Goal: Task Accomplishment & Management: Complete application form

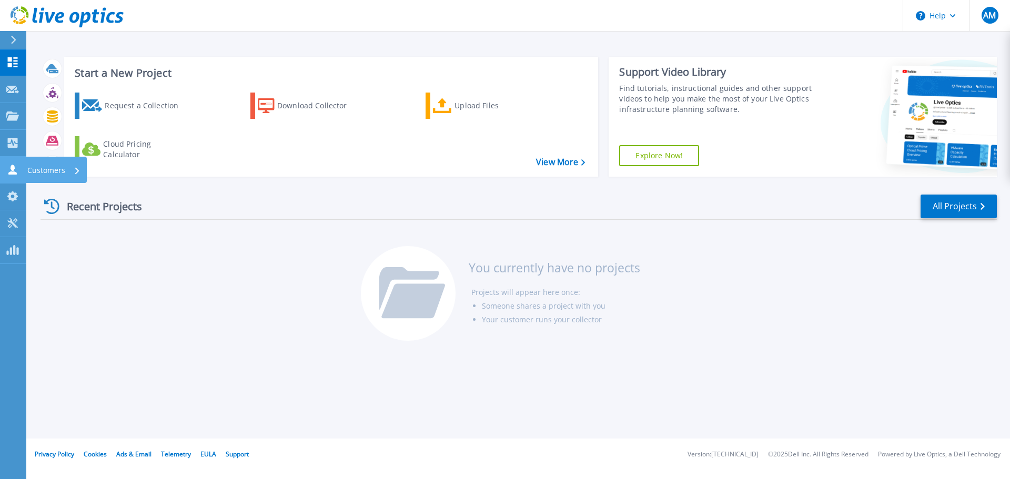
click at [40, 169] on p "Customers" at bounding box center [46, 170] width 38 height 27
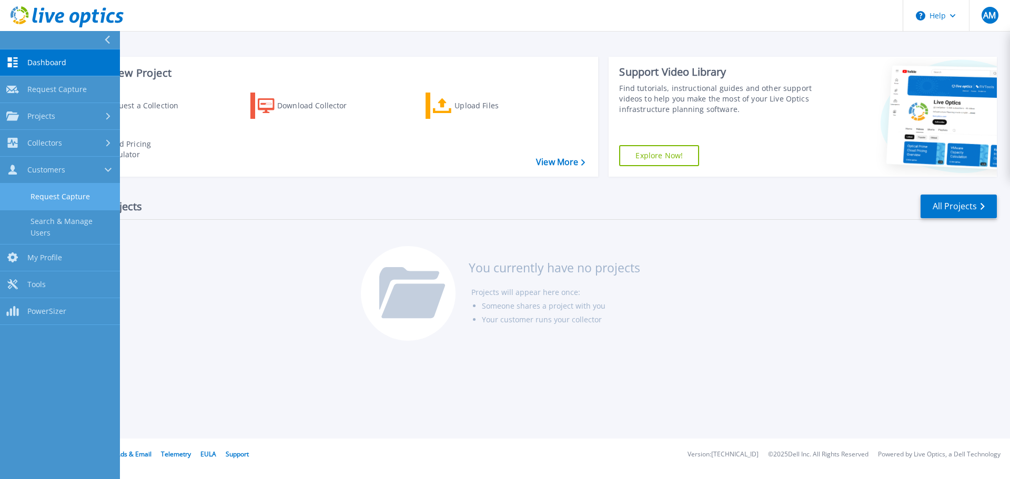
click at [81, 200] on link "Request Capture" at bounding box center [60, 197] width 120 height 27
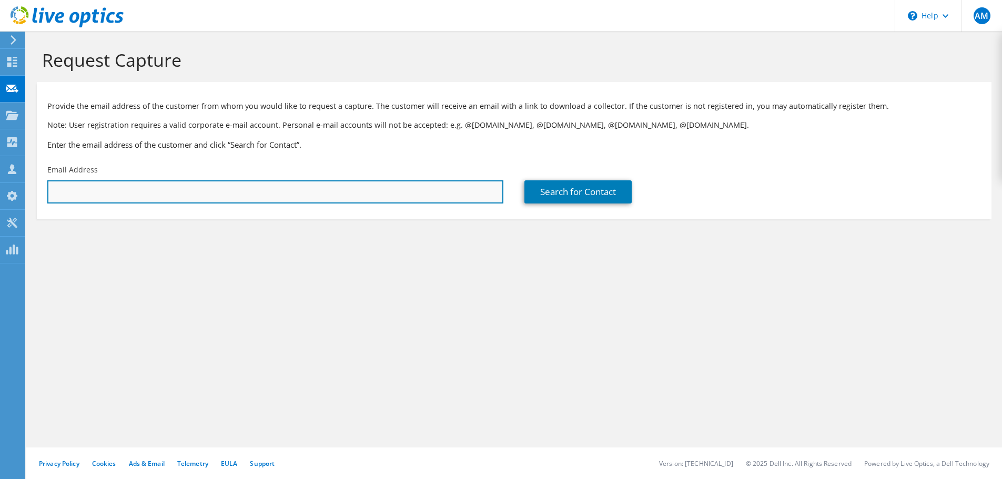
click at [317, 196] on input "text" at bounding box center [275, 191] width 456 height 23
click at [443, 196] on input "text" at bounding box center [275, 191] width 456 height 23
paste input "[EMAIL_ADDRESS][DOMAIN_NAME]"
type input "[EMAIL_ADDRESS][DOMAIN_NAME]"
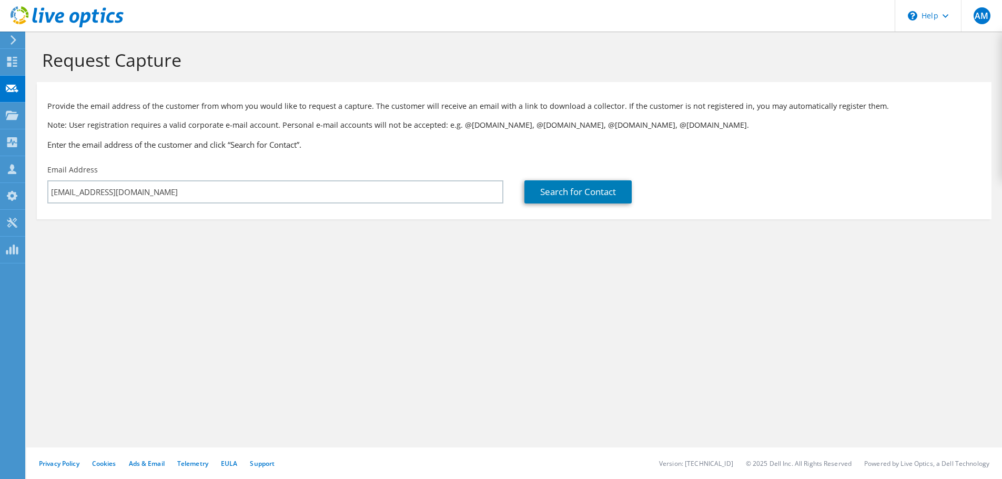
click at [407, 156] on div "Provide the email address of the customer from whom you would like to request a…" at bounding box center [514, 123] width 954 height 72
click at [444, 105] on p "Provide the email address of the customer from whom you would like to request a…" at bounding box center [513, 106] width 933 height 12
click at [577, 188] on link "Search for Contact" at bounding box center [577, 191] width 107 height 23
type input "City of Portsmouth"
type input "Aevron"
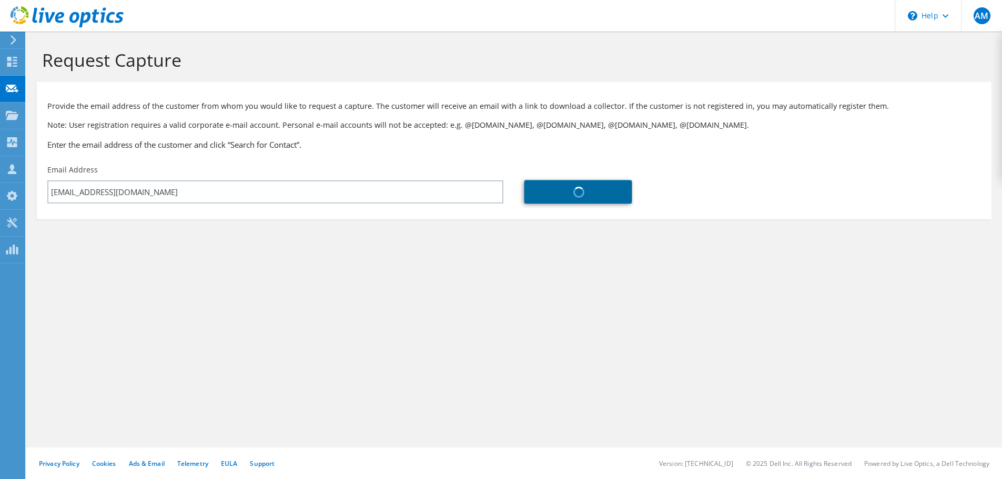
type input "Salters"
type input "United States"
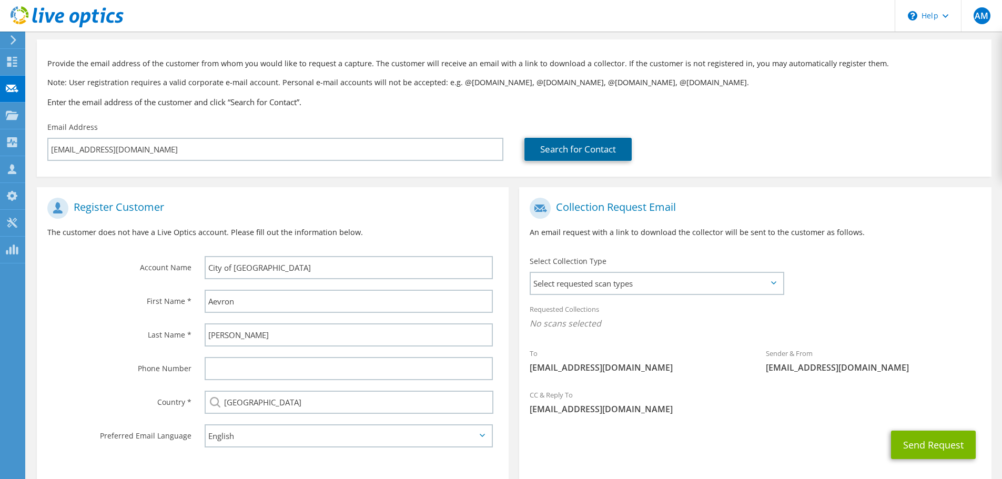
scroll to position [96, 0]
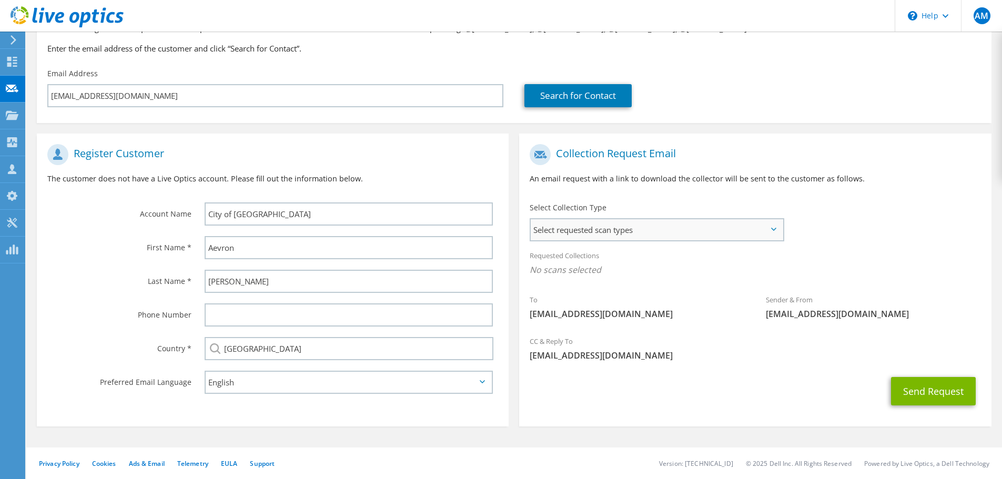
click at [648, 232] on span "Select requested scan types" at bounding box center [657, 229] width 252 height 21
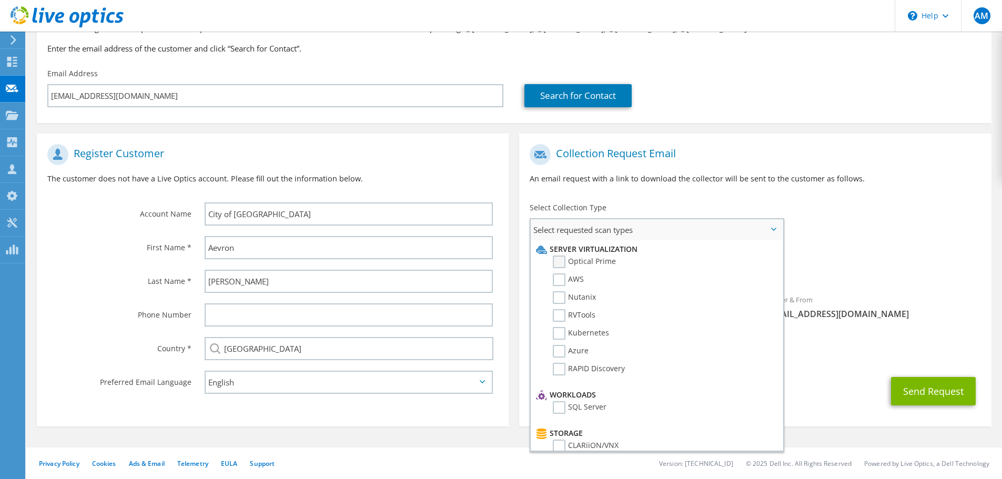
click at [557, 267] on label "Optical Prime" at bounding box center [584, 262] width 63 height 13
click at [0, 0] on input "Optical Prime" at bounding box center [0, 0] width 0 height 0
click at [888, 203] on div "To asalters@prha.org Sender & From liveoptics@liveoptics.com" at bounding box center [755, 236] width 472 height 195
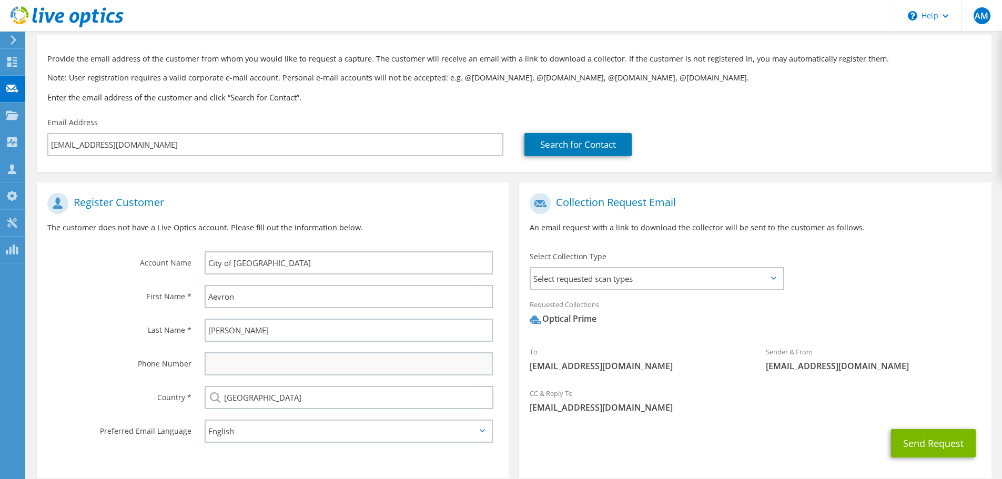
scroll to position [99, 0]
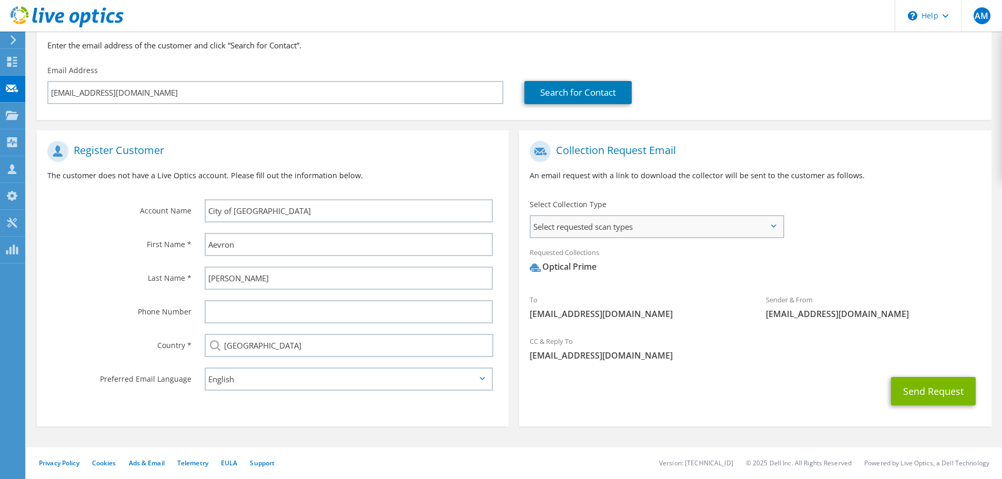
click at [636, 218] on span "Select requested scan types" at bounding box center [657, 226] width 252 height 21
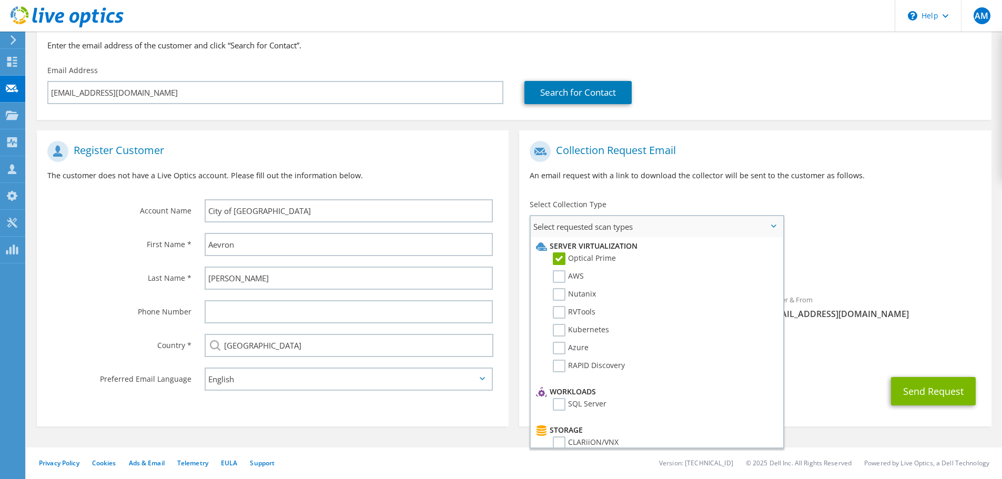
drag, startPoint x: 776, startPoint y: 217, endPoint x: 806, endPoint y: 208, distance: 31.4
click at [777, 217] on span "Select requested scan types" at bounding box center [657, 226] width 252 height 21
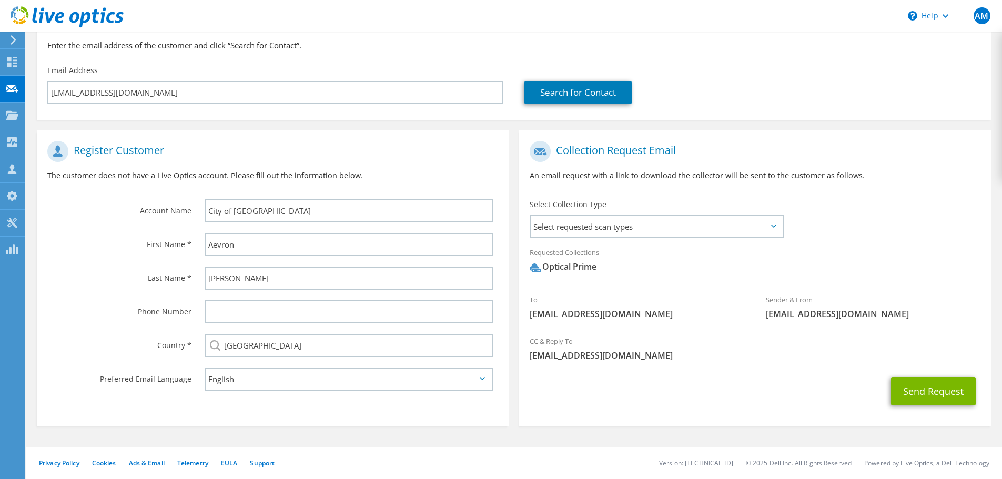
click at [855, 203] on div "To asalters@prha.org Sender & From liveoptics@liveoptics.com" at bounding box center [755, 233] width 472 height 195
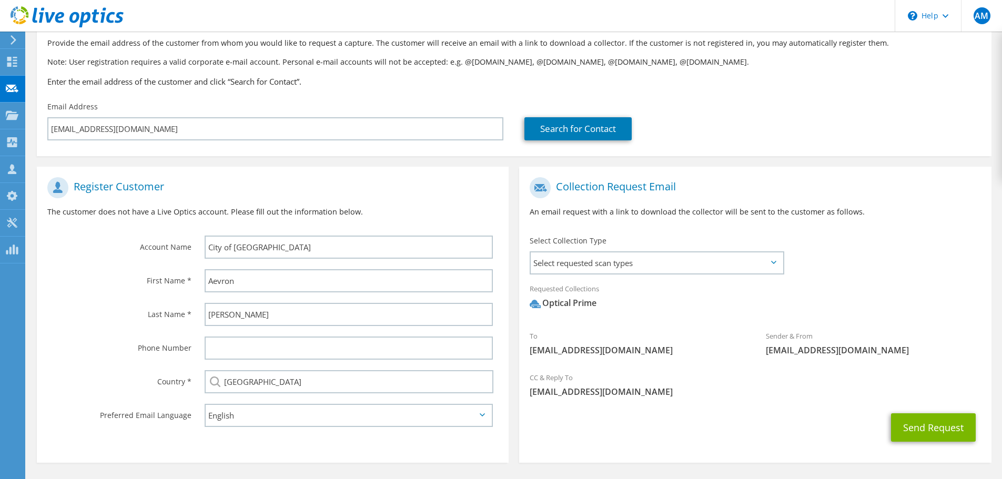
scroll to position [47, 0]
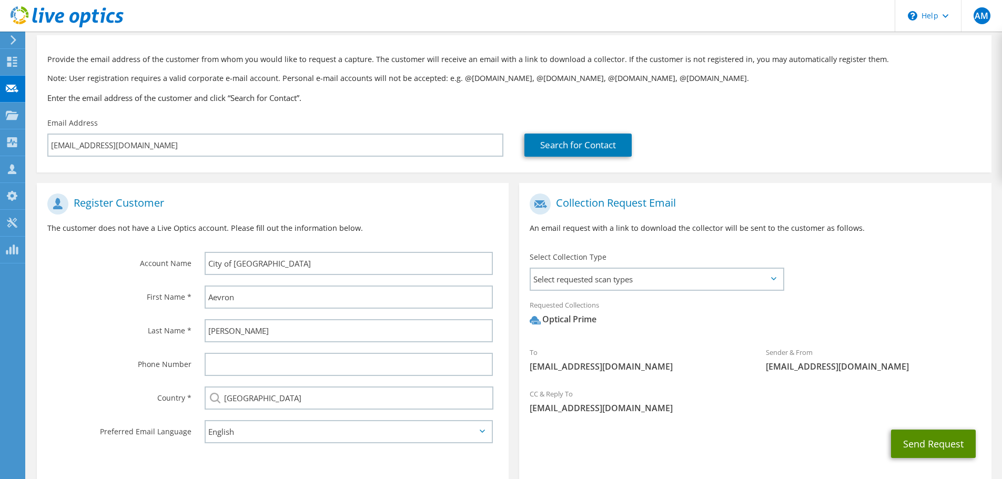
click at [956, 440] on button "Send Request" at bounding box center [933, 444] width 85 height 28
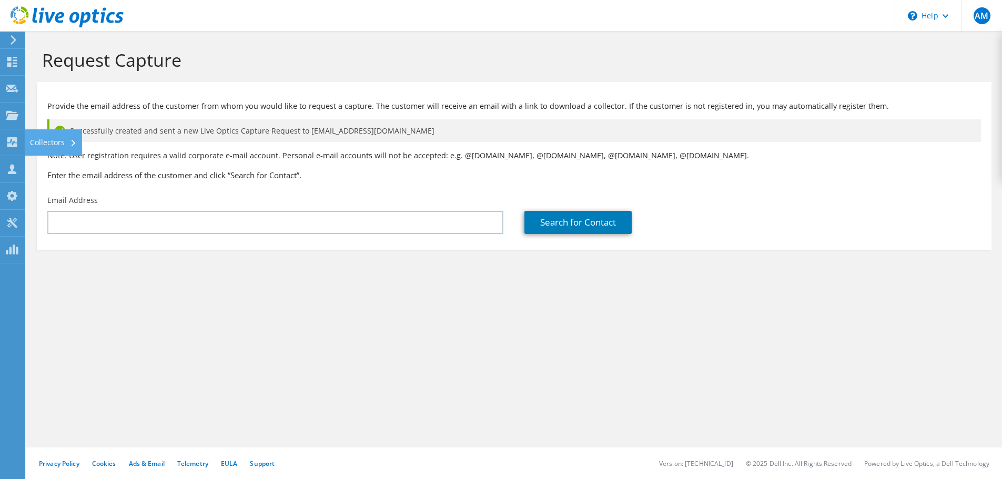
click at [51, 142] on div "Collectors" at bounding box center [53, 142] width 57 height 26
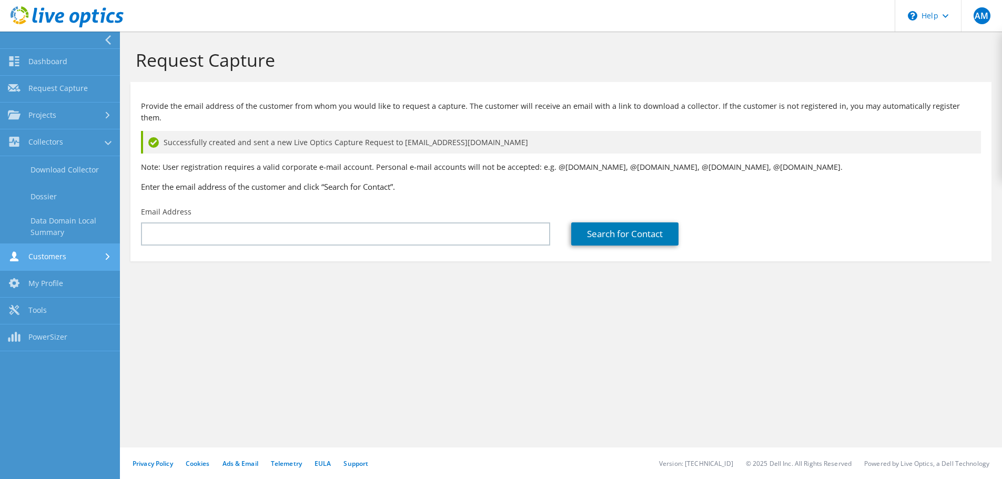
click at [85, 252] on link "Customers" at bounding box center [60, 257] width 120 height 27
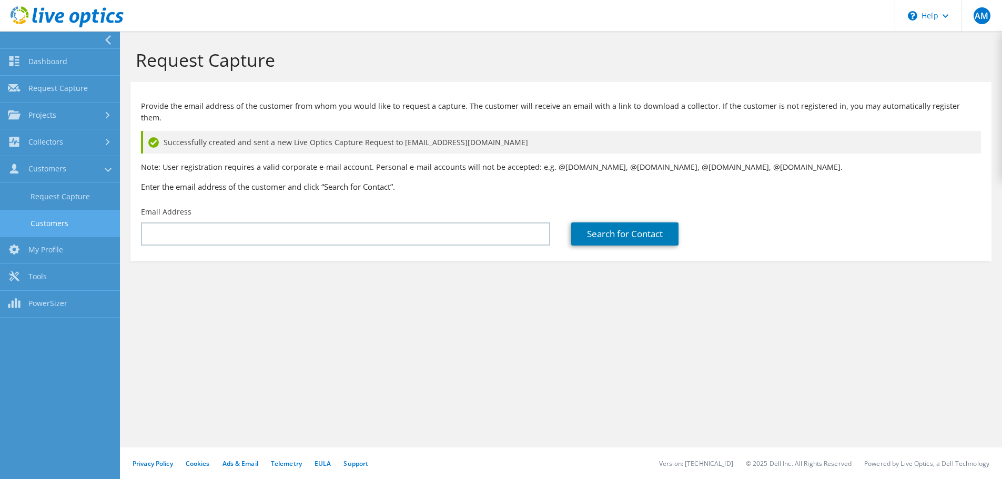
click at [70, 211] on link "Customers" at bounding box center [60, 223] width 120 height 27
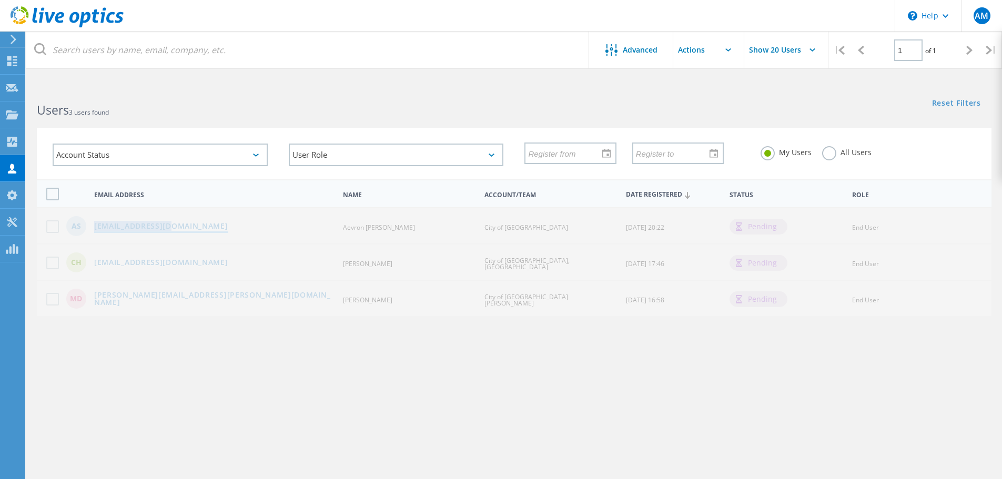
drag, startPoint x: 161, startPoint y: 229, endPoint x: 95, endPoint y: 230, distance: 66.3
click at [95, 230] on div "[EMAIL_ADDRESS][DOMAIN_NAME]" at bounding box center [214, 226] width 250 height 9
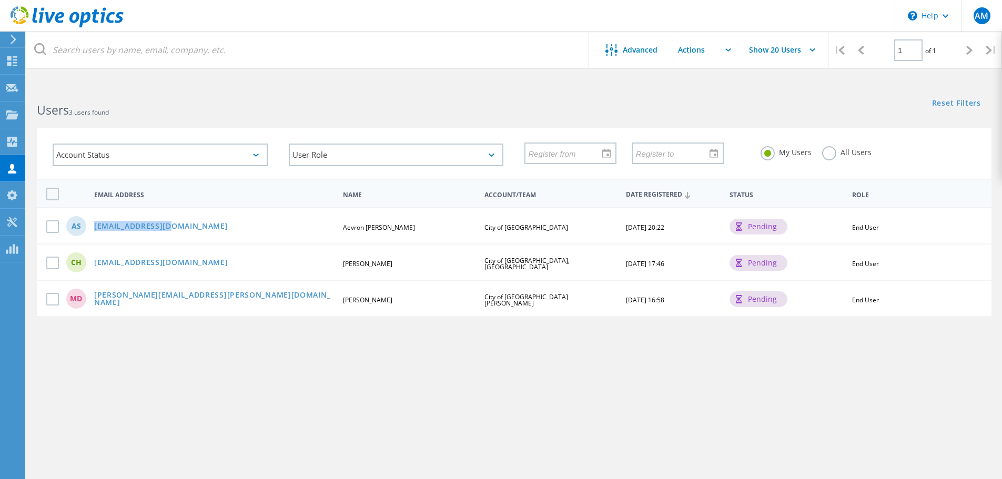
copy link "[EMAIL_ADDRESS][DOMAIN_NAME]"
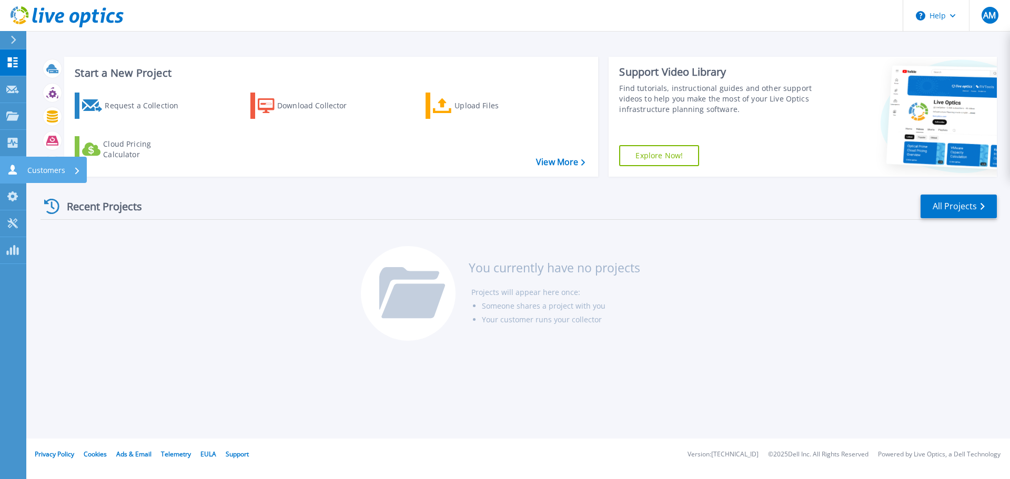
click at [14, 172] on icon at bounding box center [12, 170] width 8 height 10
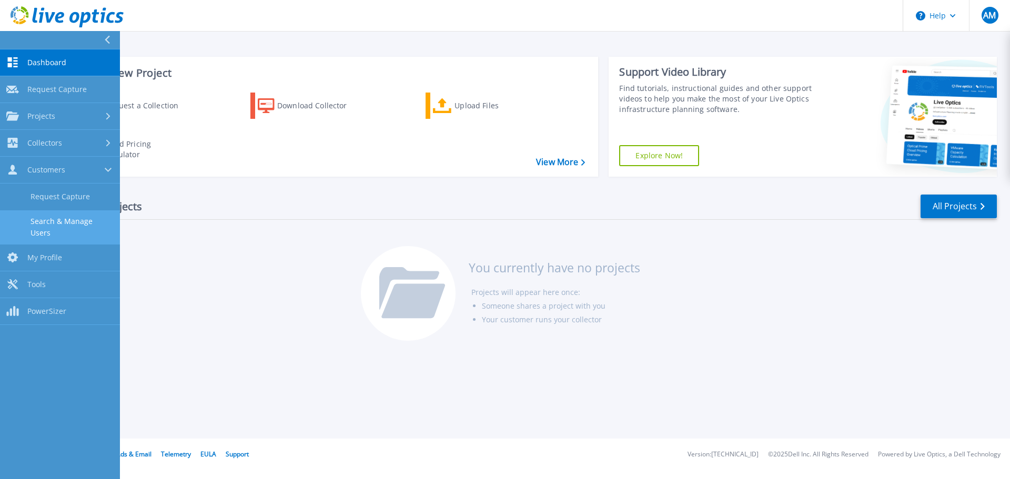
click at [82, 219] on link "Search & Manage Users" at bounding box center [60, 227] width 120 height 34
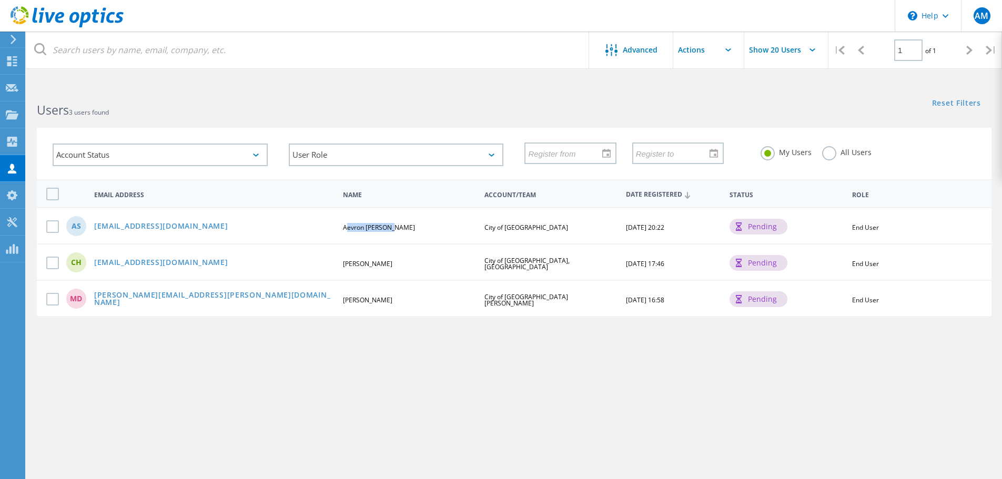
drag, startPoint x: 399, startPoint y: 228, endPoint x: 339, endPoint y: 227, distance: 59.9
click at [339, 227] on div "Aevron Salters" at bounding box center [409, 228] width 143 height 6
copy span "Aevron Salters"
